Goal: Information Seeking & Learning: Learn about a topic

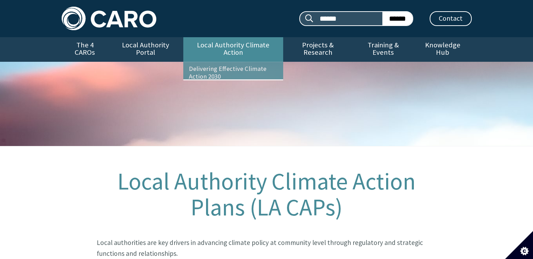
click at [265, 49] on link "Local Authority Climate Action" at bounding box center [233, 49] width 100 height 25
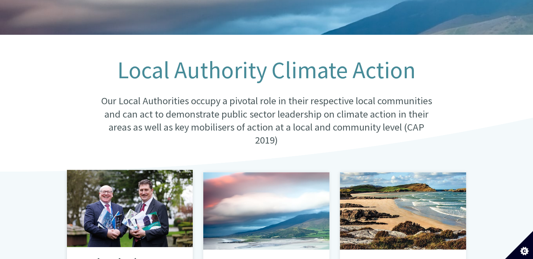
scroll to position [210, 0]
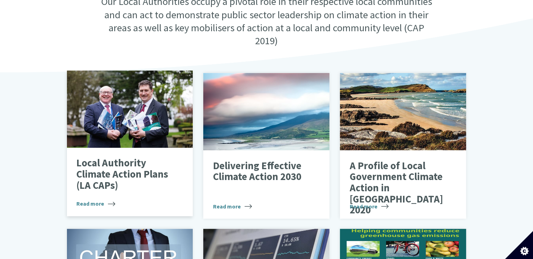
click at [137, 132] on div at bounding box center [130, 108] width 126 height 77
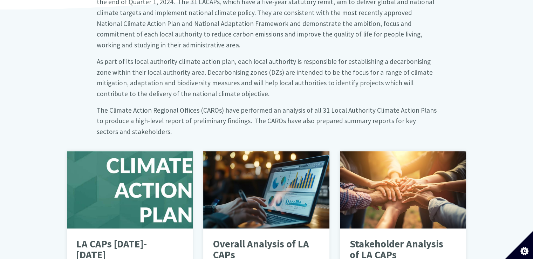
scroll to position [350, 0]
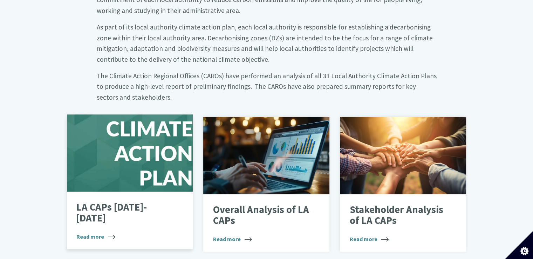
click at [124, 167] on div at bounding box center [130, 152] width 126 height 77
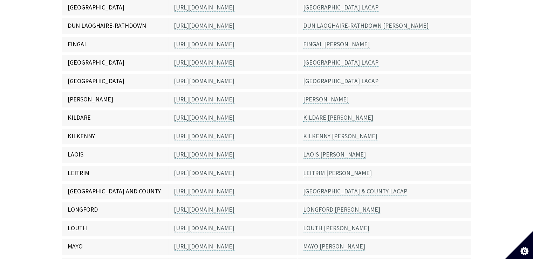
scroll to position [350, 0]
